Goal: Task Accomplishment & Management: Use online tool/utility

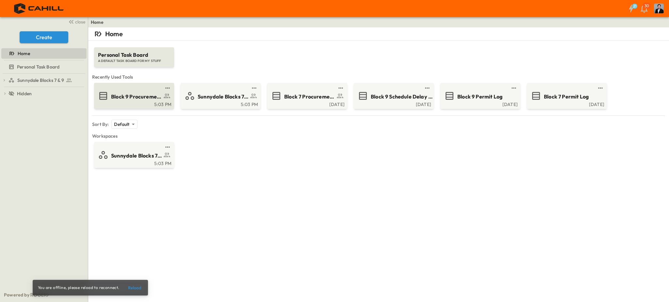
click at [133, 91] on div "Block 9 Procurement Log" at bounding box center [133, 96] width 71 height 10
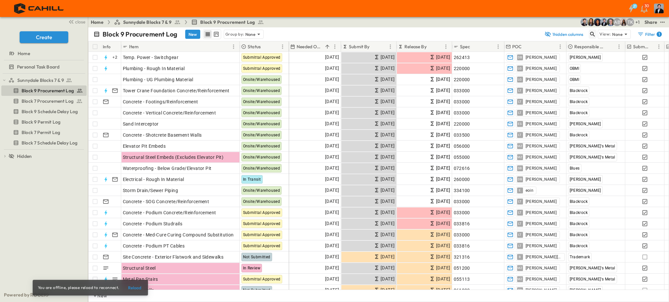
click at [590, 33] on icon "button" at bounding box center [592, 34] width 7 height 7
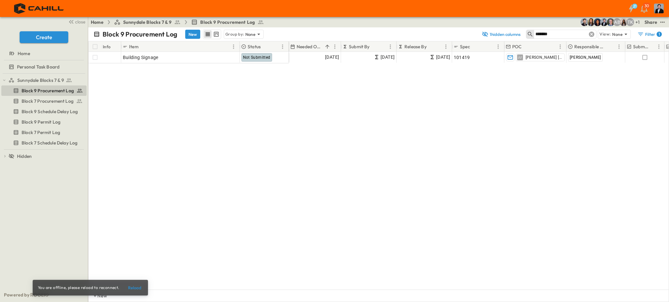
type input "*******"
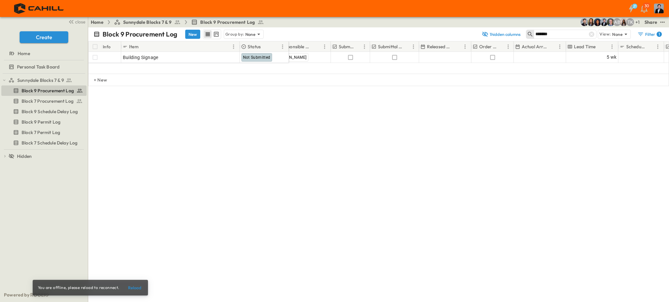
scroll to position [0, 298]
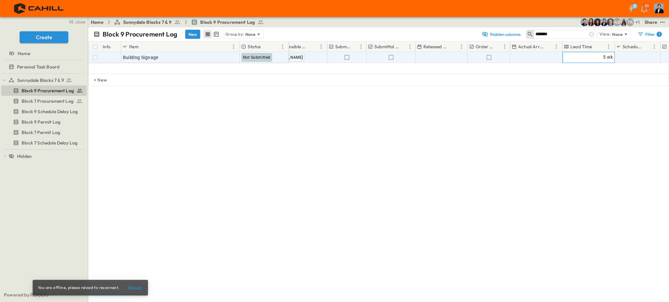
click at [607, 57] on span "5 wk" at bounding box center [608, 58] width 10 height 8
type input "*"
click at [555, 136] on div "Info Item Status Needed Onsite Submit By Release By Spec POC Responsible Contra…" at bounding box center [378, 90] width 581 height 98
